Goal: Information Seeking & Learning: Learn about a topic

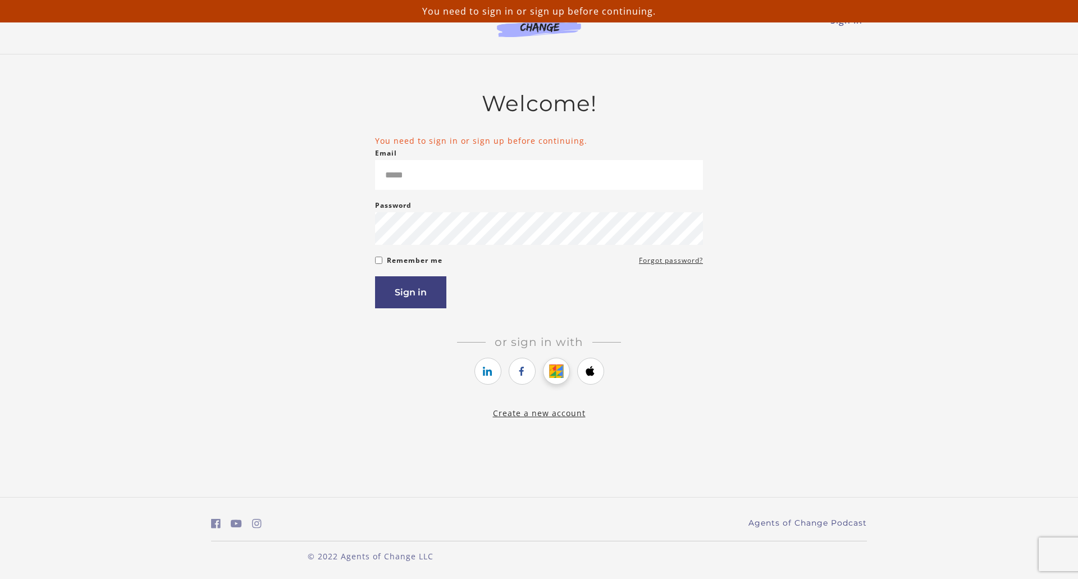
click at [556, 374] on icon "https://courses.thinkific.com/users/auth/google?ss%5Breferral%5D=&ss%5Buser_ret…" at bounding box center [556, 371] width 14 height 13
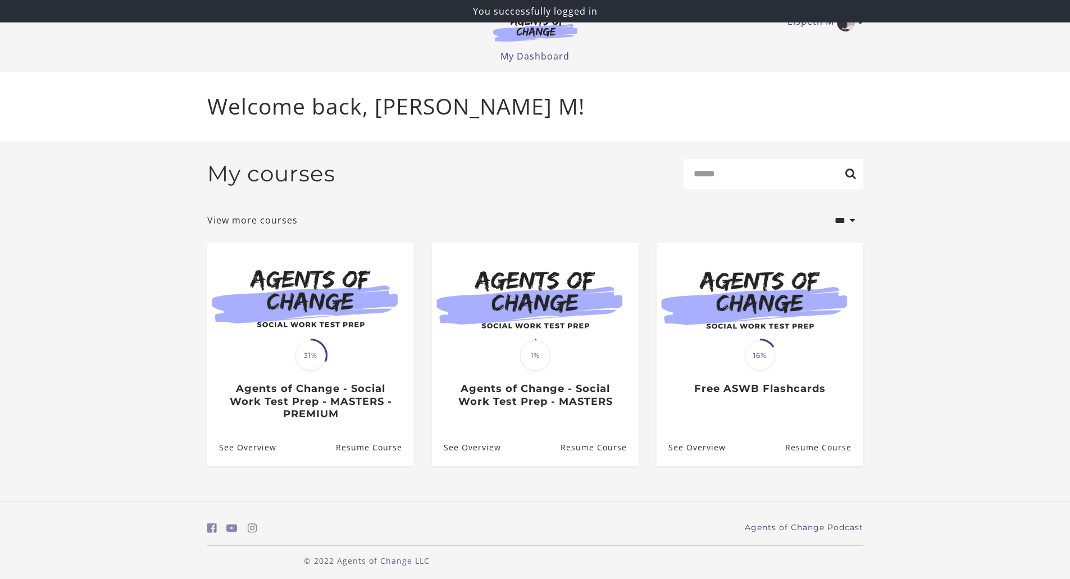
click at [333, 384] on div "Translation missing: en.liquid.partials.dashboard_course_card.progress_descript…" at bounding box center [310, 388] width 207 height 65
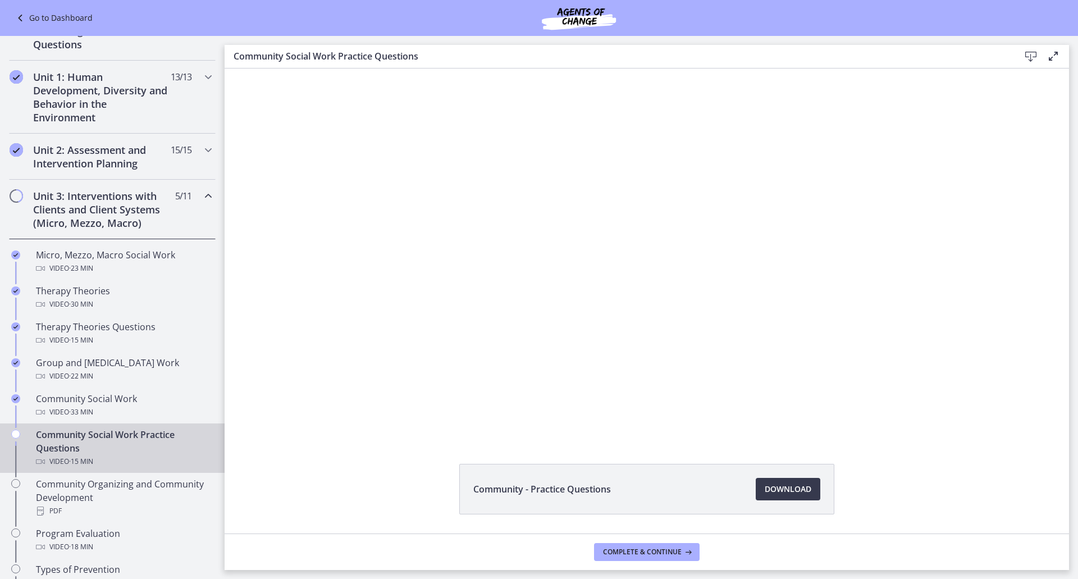
scroll to position [281, 0]
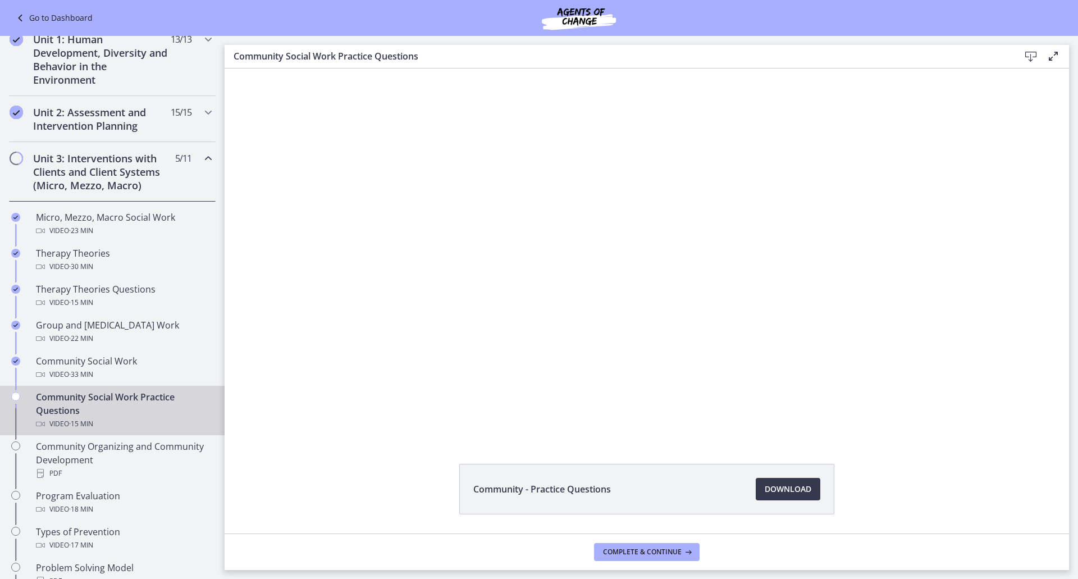
click at [105, 400] on div "Community Social Work Practice Questions Video · 15 min" at bounding box center [123, 410] width 175 height 40
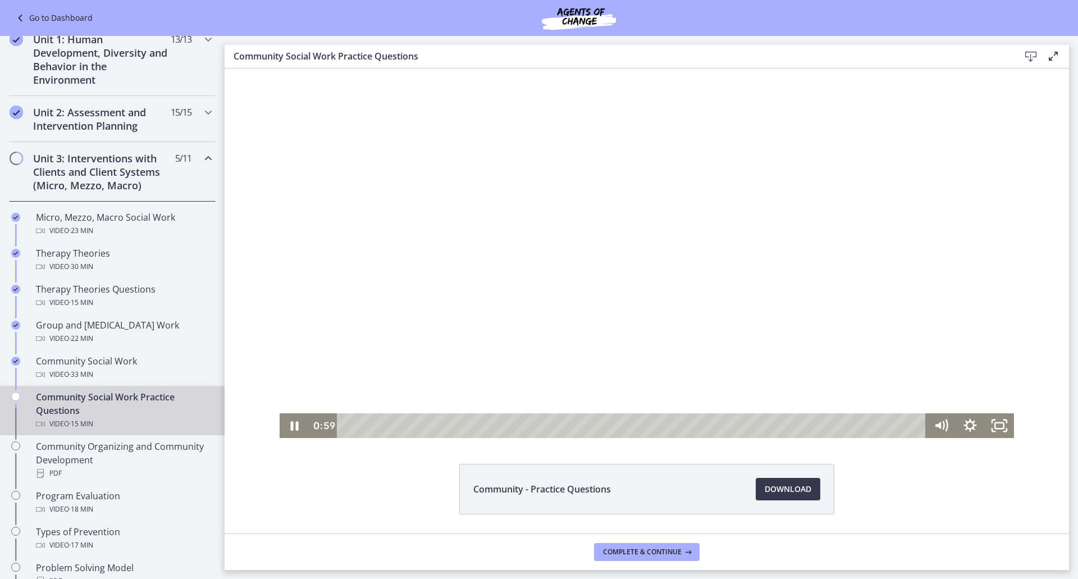
click at [365, 310] on div at bounding box center [647, 254] width 735 height 370
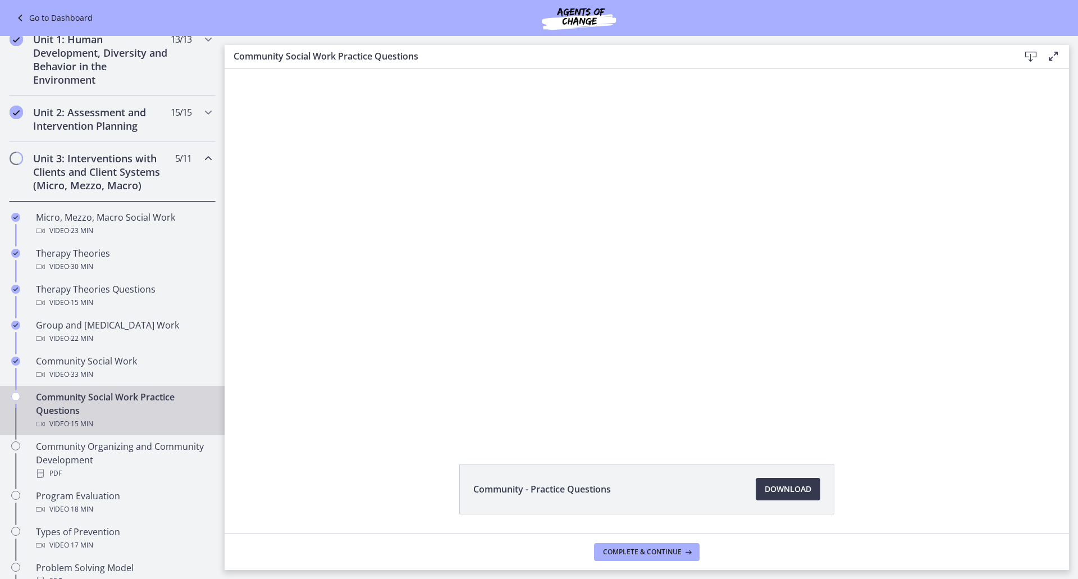
click at [379, 309] on div at bounding box center [647, 254] width 735 height 370
click at [250, 471] on div "Community - Practice Questions Download Opens in a new window" at bounding box center [647, 516] width 845 height 104
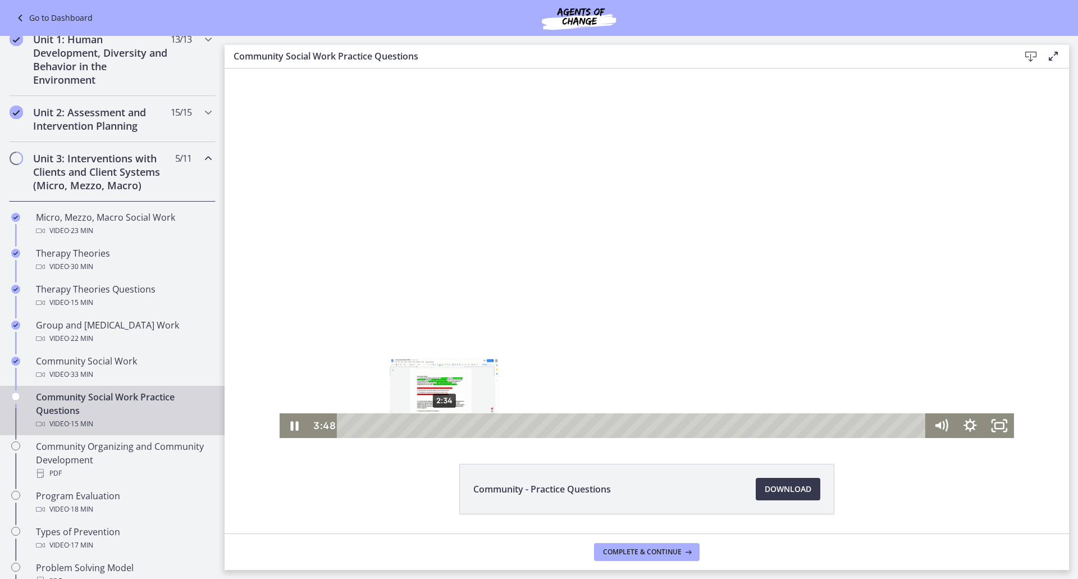
click at [440, 423] on div "2:34" at bounding box center [633, 425] width 571 height 25
click at [450, 424] on div "2:50" at bounding box center [633, 425] width 571 height 25
click at [458, 424] on div "3:03" at bounding box center [633, 425] width 571 height 25
click at [467, 424] on div "3:18" at bounding box center [633, 425] width 571 height 25
click at [395, 340] on div at bounding box center [647, 254] width 735 height 370
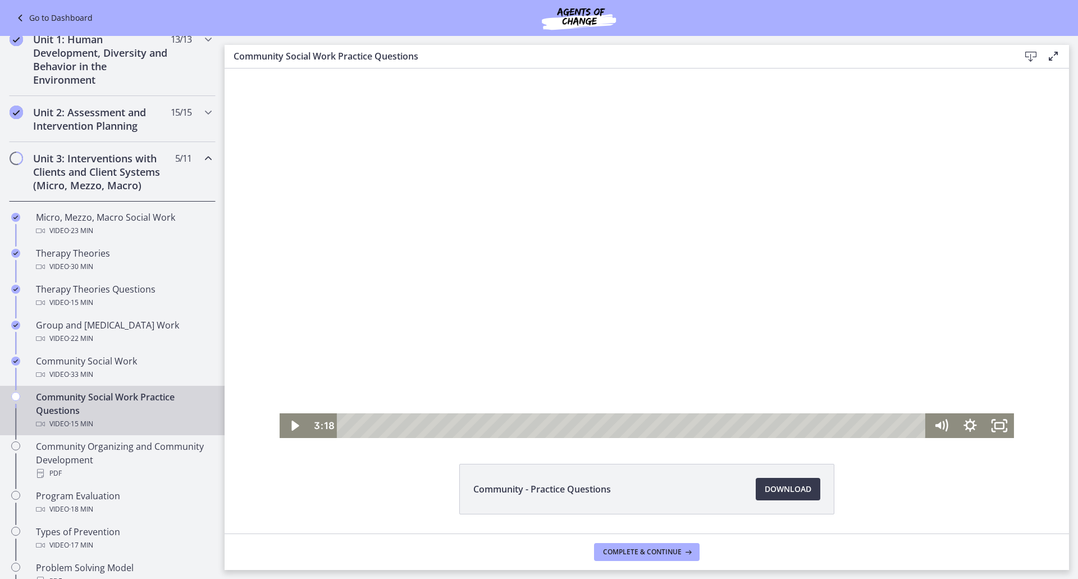
click at [400, 269] on div at bounding box center [647, 254] width 735 height 370
click at [342, 289] on div at bounding box center [647, 254] width 735 height 370
click at [406, 296] on div at bounding box center [647, 254] width 735 height 370
click at [598, 298] on div at bounding box center [647, 254] width 735 height 370
click at [443, 267] on div at bounding box center [647, 254] width 735 height 370
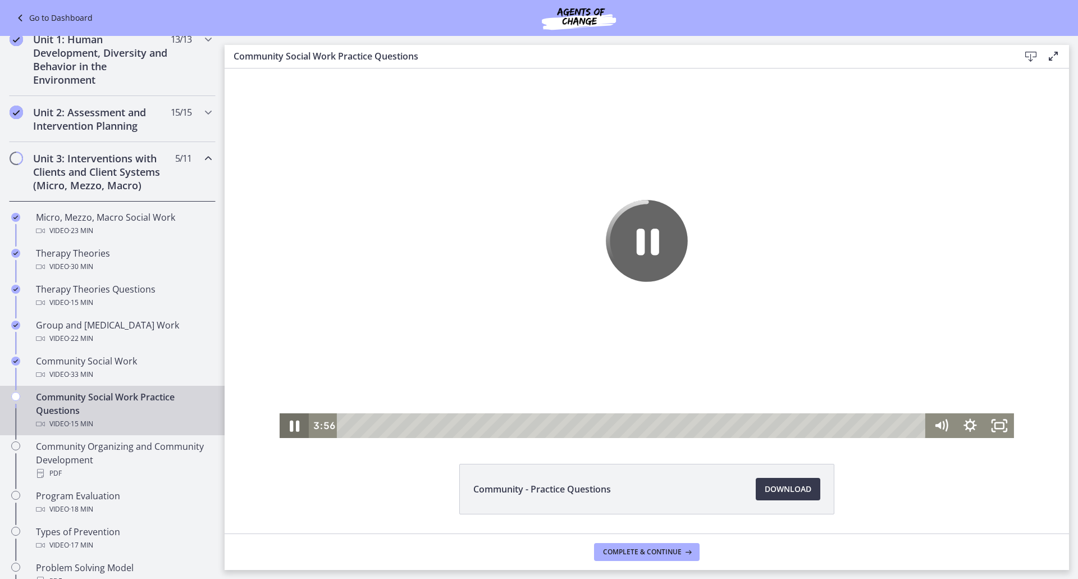
click at [294, 426] on icon "Pause" at bounding box center [295, 426] width 10 height 11
click at [380, 302] on div at bounding box center [647, 254] width 735 height 370
click at [372, 468] on div "Community - Practice Questions Download Opens in a new window" at bounding box center [647, 516] width 845 height 104
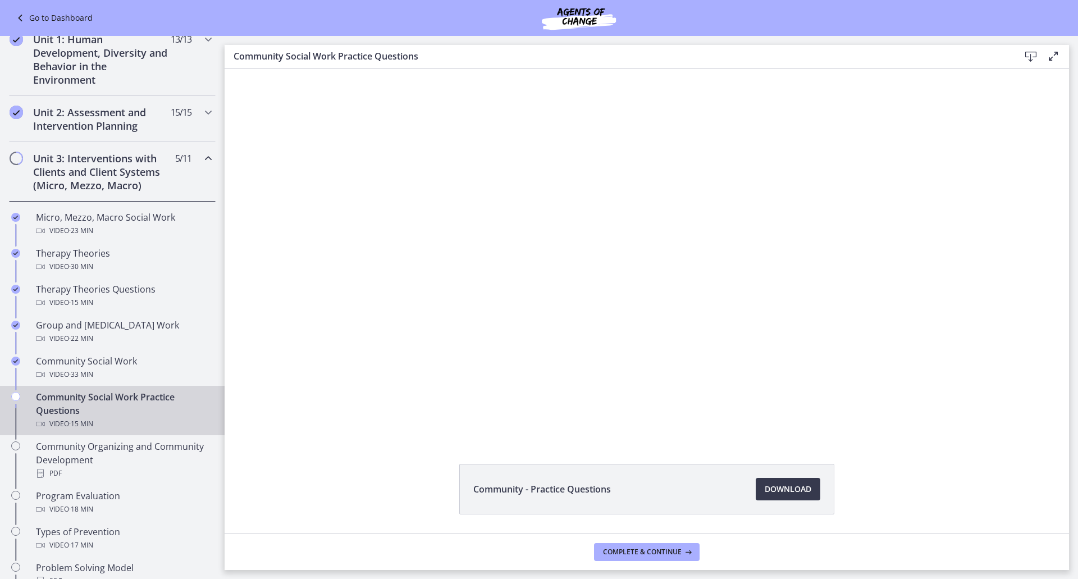
click at [380, 475] on div "Community - Practice Questions Download Opens in a new window" at bounding box center [647, 516] width 845 height 104
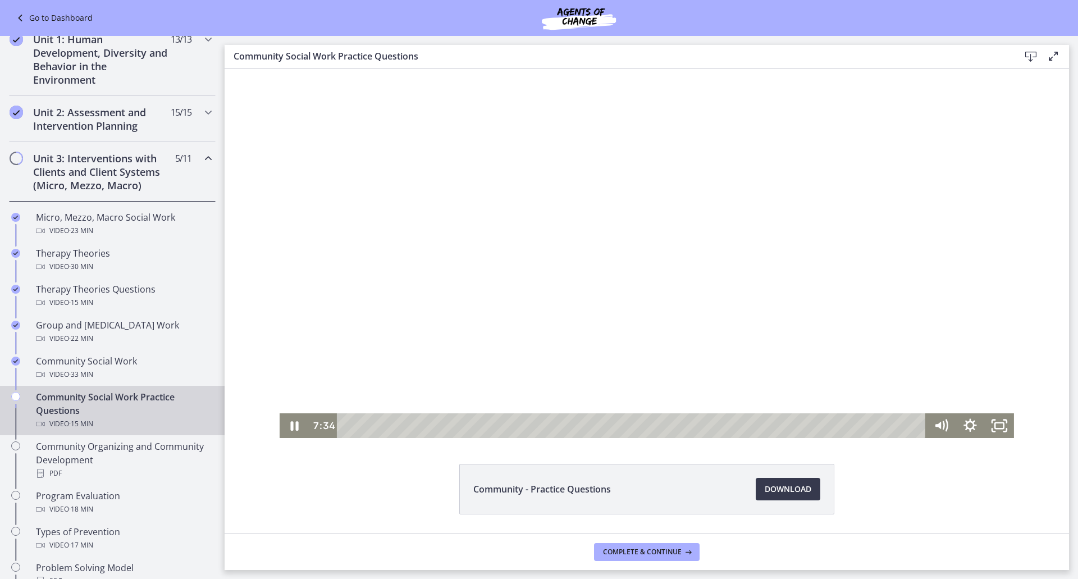
click at [504, 284] on div at bounding box center [647, 254] width 735 height 370
click at [425, 246] on div at bounding box center [647, 254] width 735 height 370
click at [374, 308] on div at bounding box center [647, 254] width 735 height 370
click at [349, 321] on div at bounding box center [647, 254] width 735 height 370
click at [349, 320] on div at bounding box center [647, 254] width 735 height 370
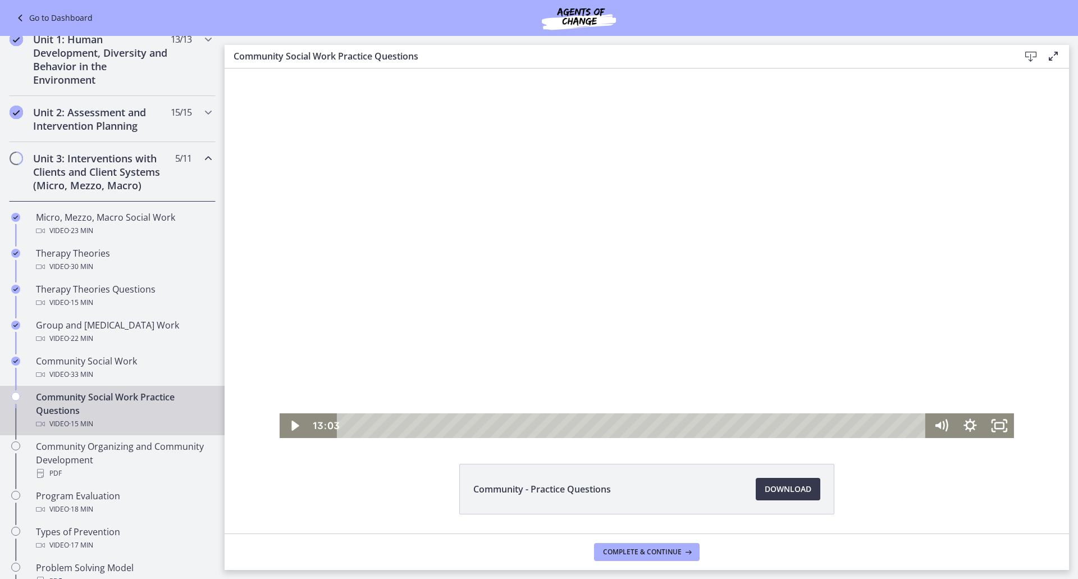
click at [349, 320] on div at bounding box center [647, 254] width 735 height 370
click at [365, 351] on div at bounding box center [647, 254] width 735 height 370
click at [372, 372] on div at bounding box center [647, 254] width 735 height 370
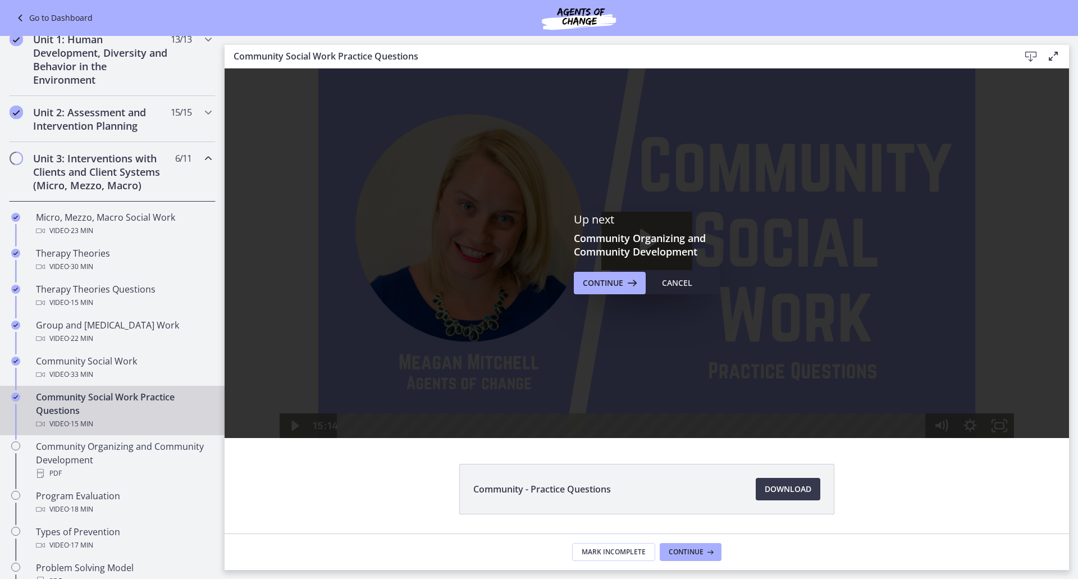
scroll to position [0, 0]
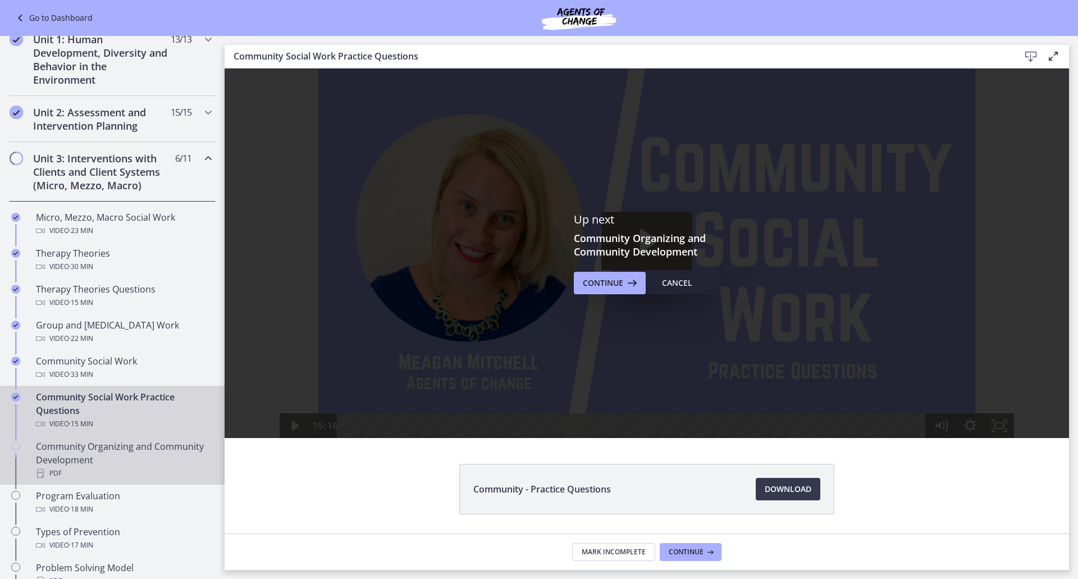
click at [127, 459] on div "Community Organizing and Community Development PDF" at bounding box center [123, 460] width 175 height 40
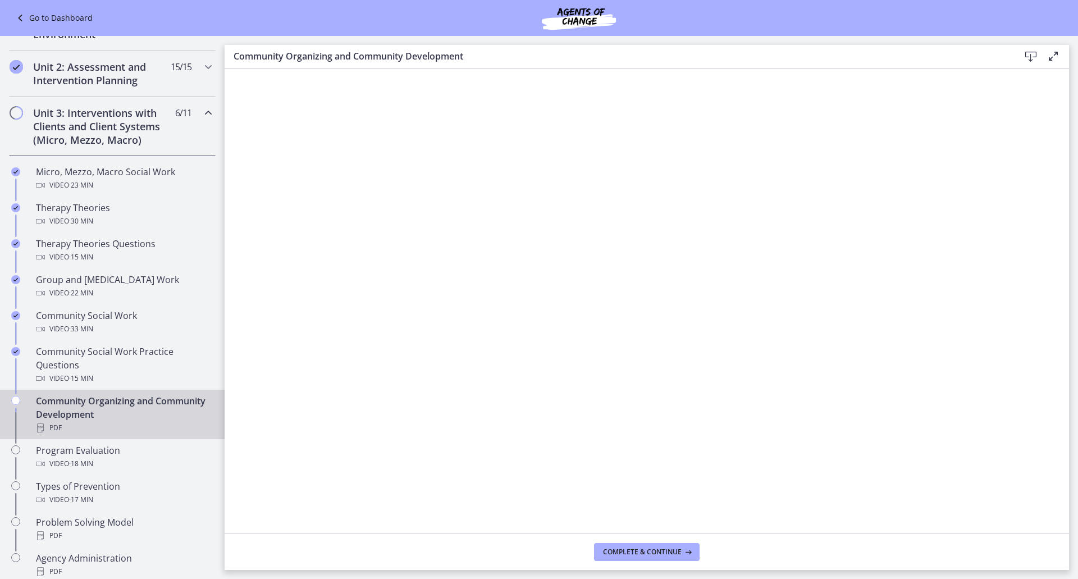
scroll to position [393, 0]
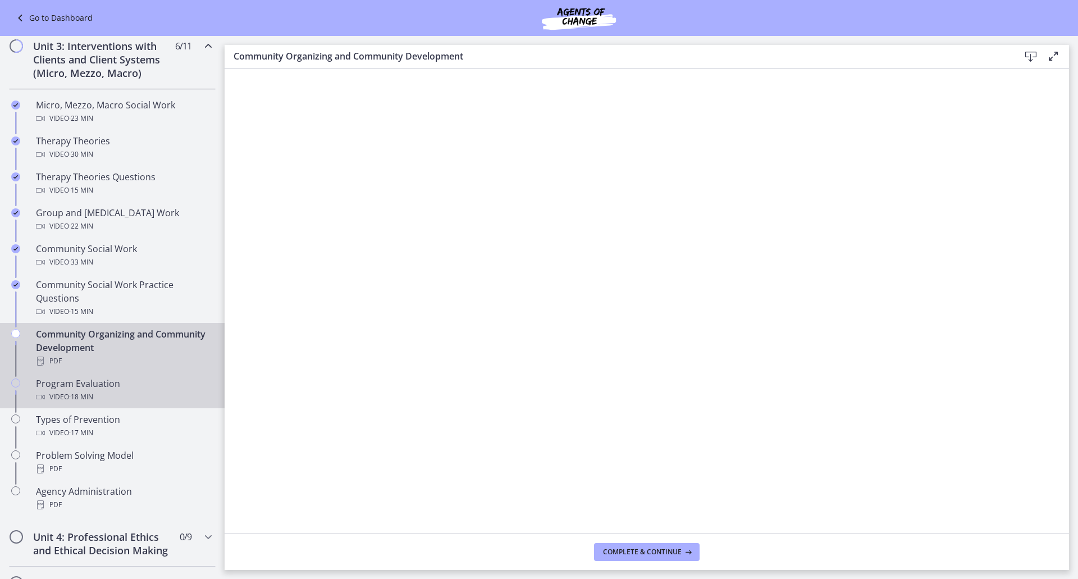
click at [119, 388] on div "Program Evaluation Video · 18 min" at bounding box center [123, 390] width 175 height 27
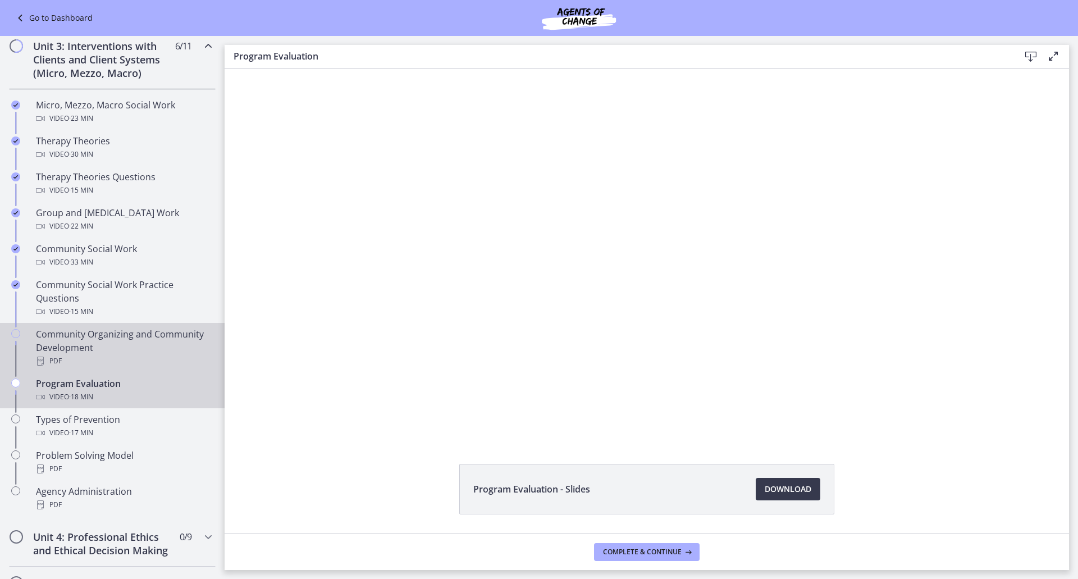
click at [168, 356] on div "PDF" at bounding box center [123, 360] width 175 height 13
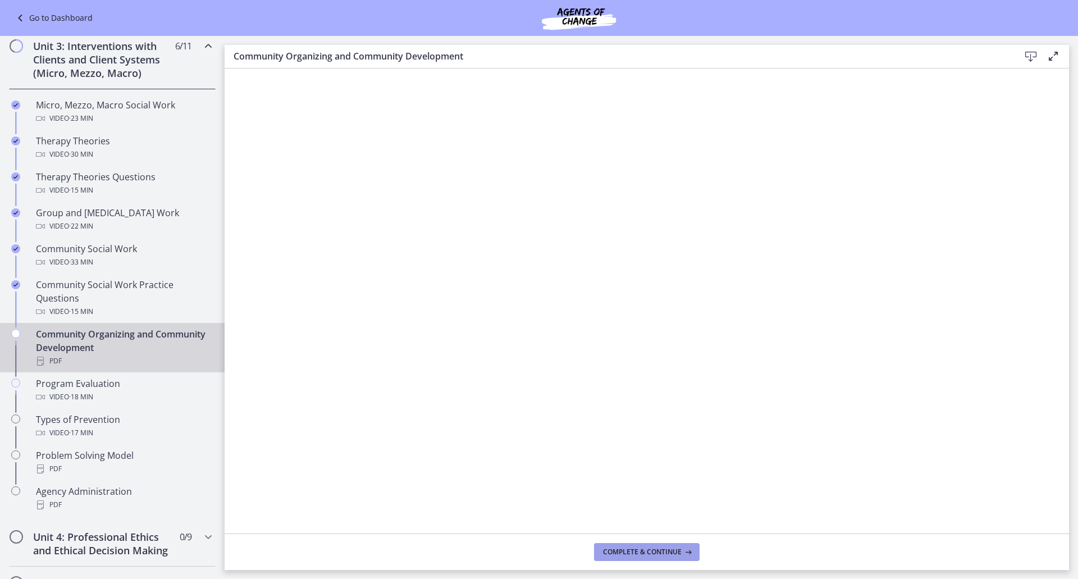
click at [654, 555] on span "Complete & continue" at bounding box center [642, 552] width 79 height 9
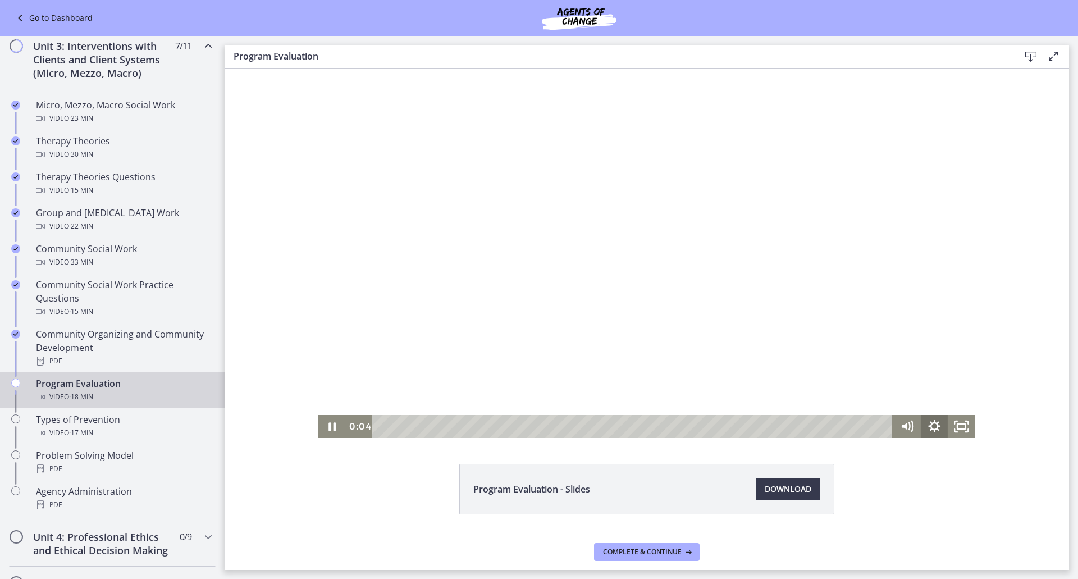
click at [928, 427] on icon "Show settings menu" at bounding box center [934, 426] width 12 height 12
click at [921, 385] on span "Speed" at bounding box center [917, 379] width 34 height 23
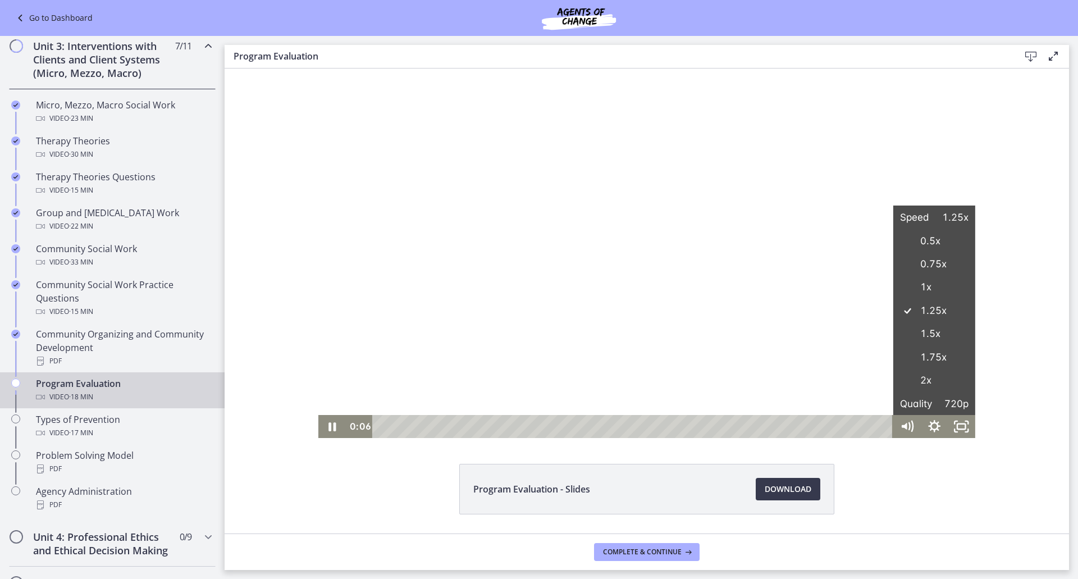
click at [443, 464] on div "Program Evaluation - Slides Download Opens in a new window" at bounding box center [647, 516] width 845 height 104
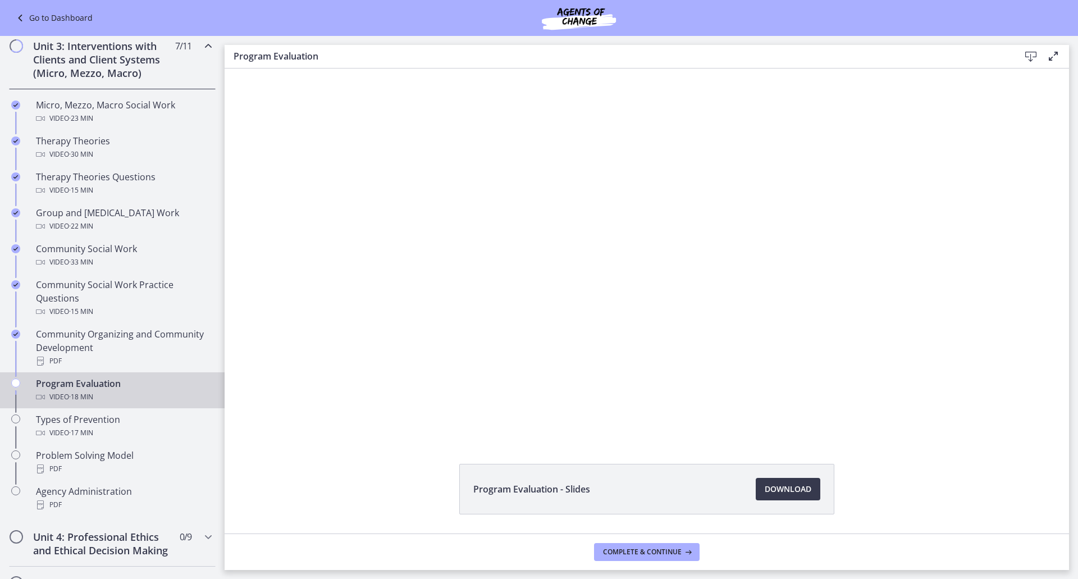
click at [1029, 233] on div "Click for sound @keyframes VOLUME_SMALL_WAVE_FLASH { 0% { opacity: 0; } 33% { o…" at bounding box center [647, 254] width 845 height 370
click at [999, 231] on div "Click for sound @keyframes VOLUME_SMALL_WAVE_FLASH { 0% { opacity: 0; } 33% { o…" at bounding box center [647, 254] width 845 height 370
click at [998, 238] on div "Click for sound @keyframes VOLUME_SMALL_WAVE_FLASH { 0% { opacity: 0; } 33% { o…" at bounding box center [647, 254] width 845 height 370
click at [367, 476] on div "Program Evaluation - Slides Download Opens in a new window" at bounding box center [647, 516] width 845 height 104
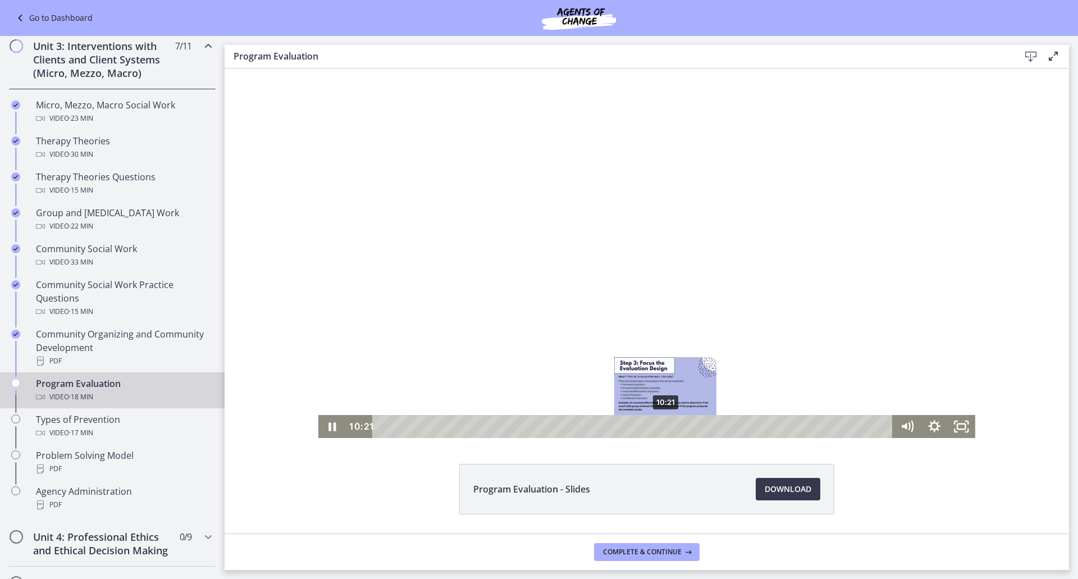
click at [662, 429] on div "10:21" at bounding box center [634, 426] width 504 height 23
click at [640, 427] on div "9:33" at bounding box center [634, 426] width 504 height 23
click at [646, 426] on div "9:46" at bounding box center [634, 426] width 504 height 23
click at [650, 425] on div "9:56" at bounding box center [634, 426] width 504 height 23
click at [593, 308] on div at bounding box center [646, 254] width 657 height 370
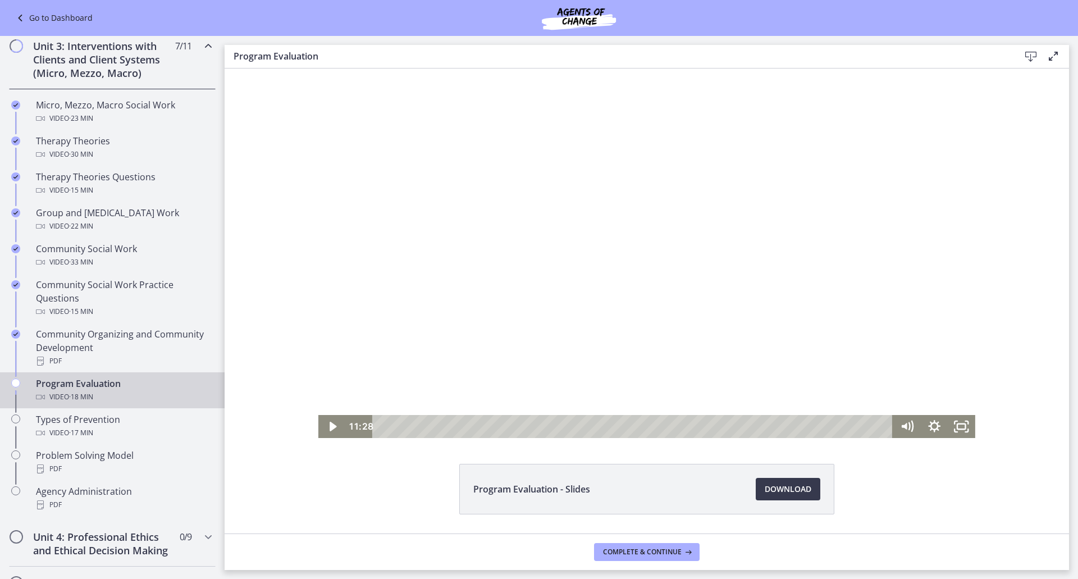
click at [664, 287] on div at bounding box center [646, 254] width 657 height 370
click at [1000, 447] on div "Program Evaluation - Slides Download Opens in a new window" at bounding box center [647, 301] width 845 height 465
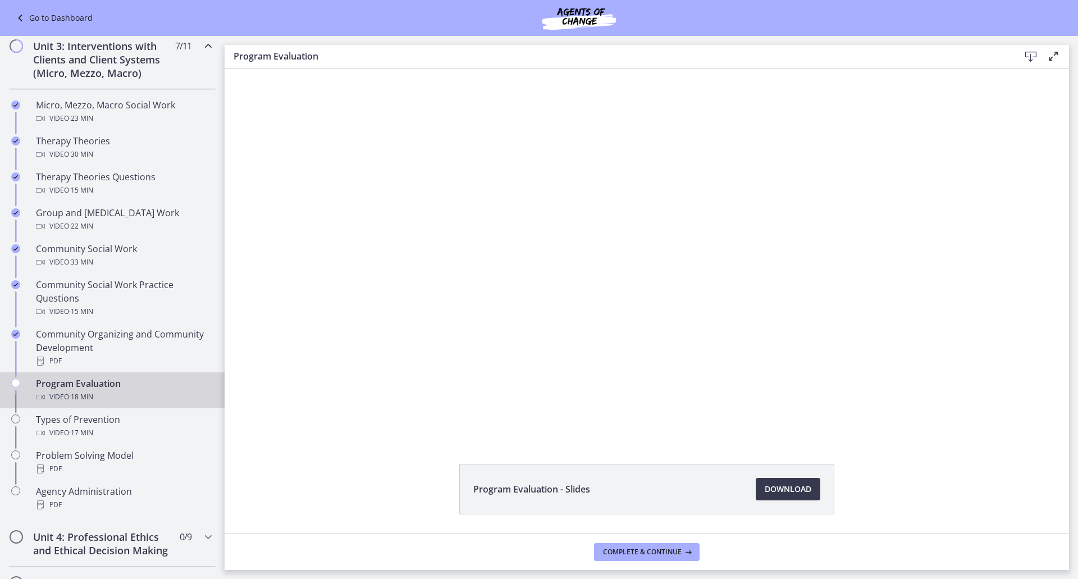
click at [331, 499] on div "Program Evaluation - Slides Download Opens in a new window" at bounding box center [647, 516] width 845 height 104
